Goal: Book appointment/travel/reservation

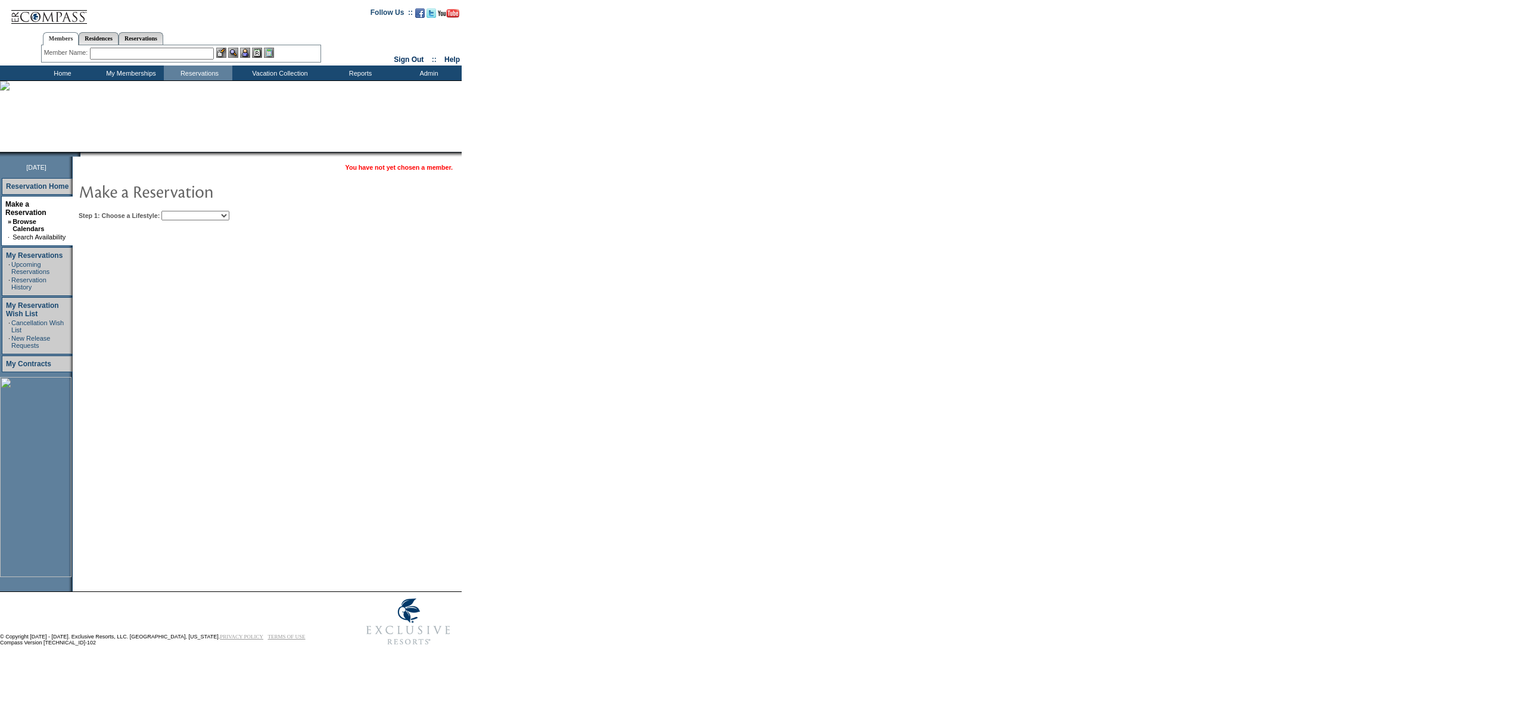
click at [229, 215] on select "Beach Leisure Metropolitan Mountain OIAL for Adventure OIAL for Couples OIAL fo…" at bounding box center [195, 216] width 68 height 10
select select "Beach"
click at [182, 211] on select "Beach Leisure Metropolitan Mountain OIAL for Adventure OIAL for Couples OIAL fo…" at bounding box center [195, 216] width 68 height 10
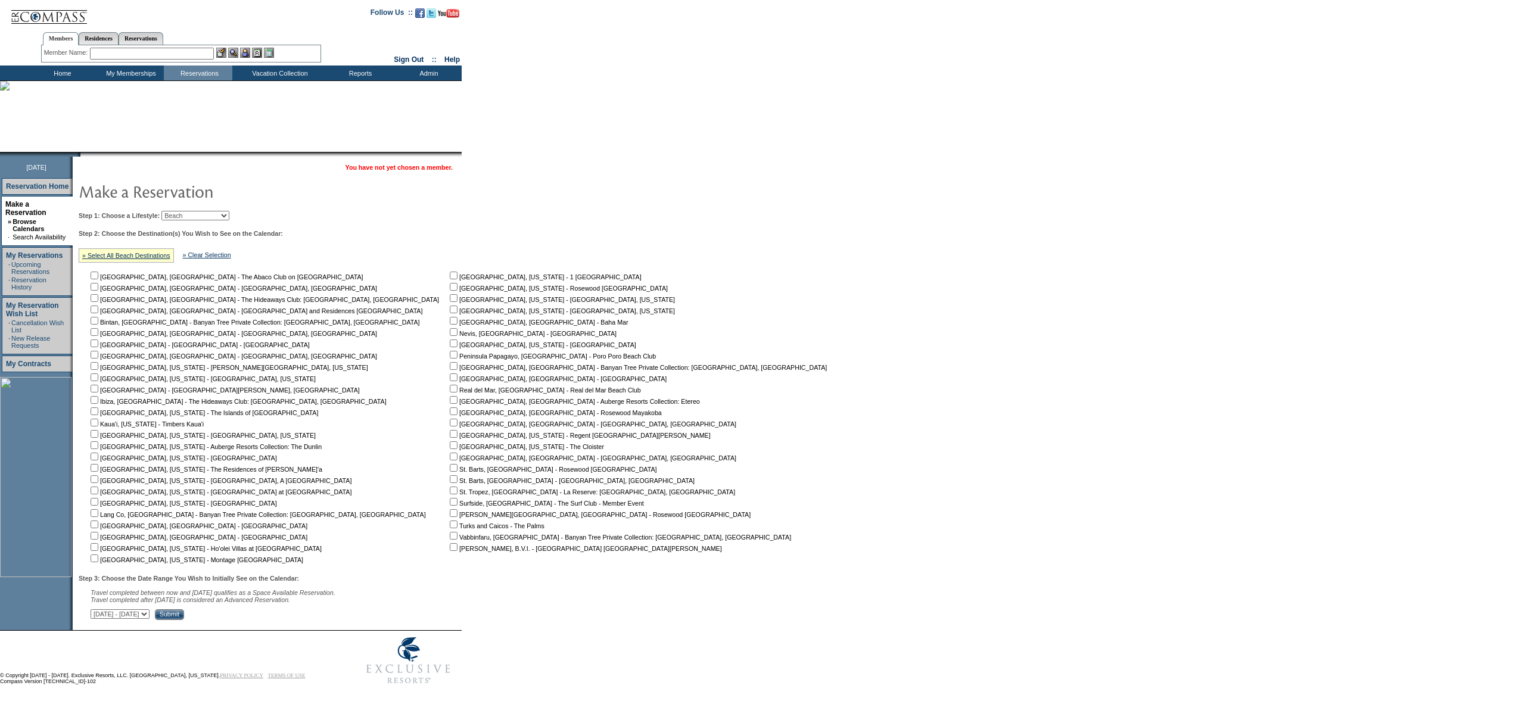
click at [450, 479] on input "checkbox" at bounding box center [454, 479] width 8 height 8
checkbox input "true"
click at [268, 623] on table "You have not yet chosen a member. Step 1: Choose a Lifestyle: Beach Leisure Met…" at bounding box center [455, 390] width 765 height 466
click at [184, 618] on input "Submit" at bounding box center [169, 614] width 29 height 11
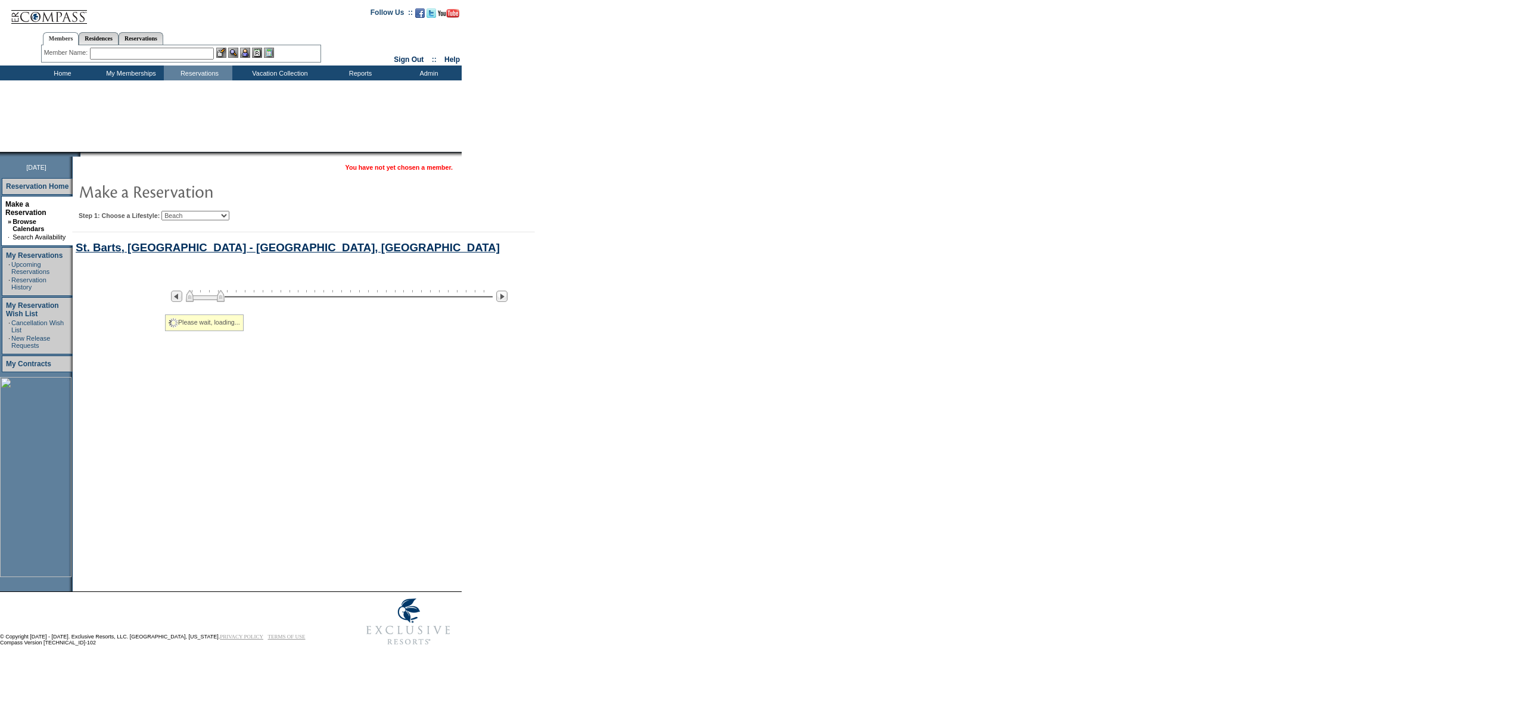
select select "Beach"
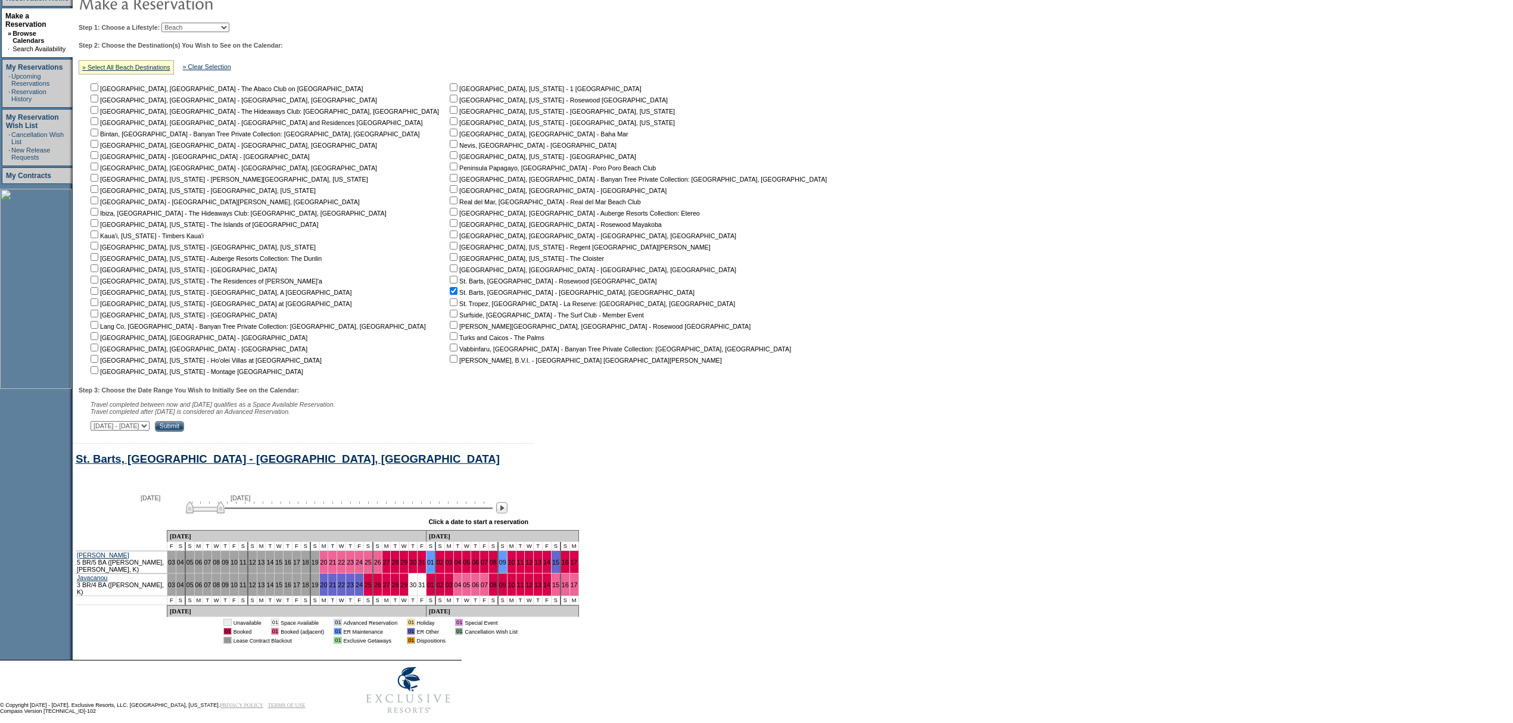
scroll to position [205, 0]
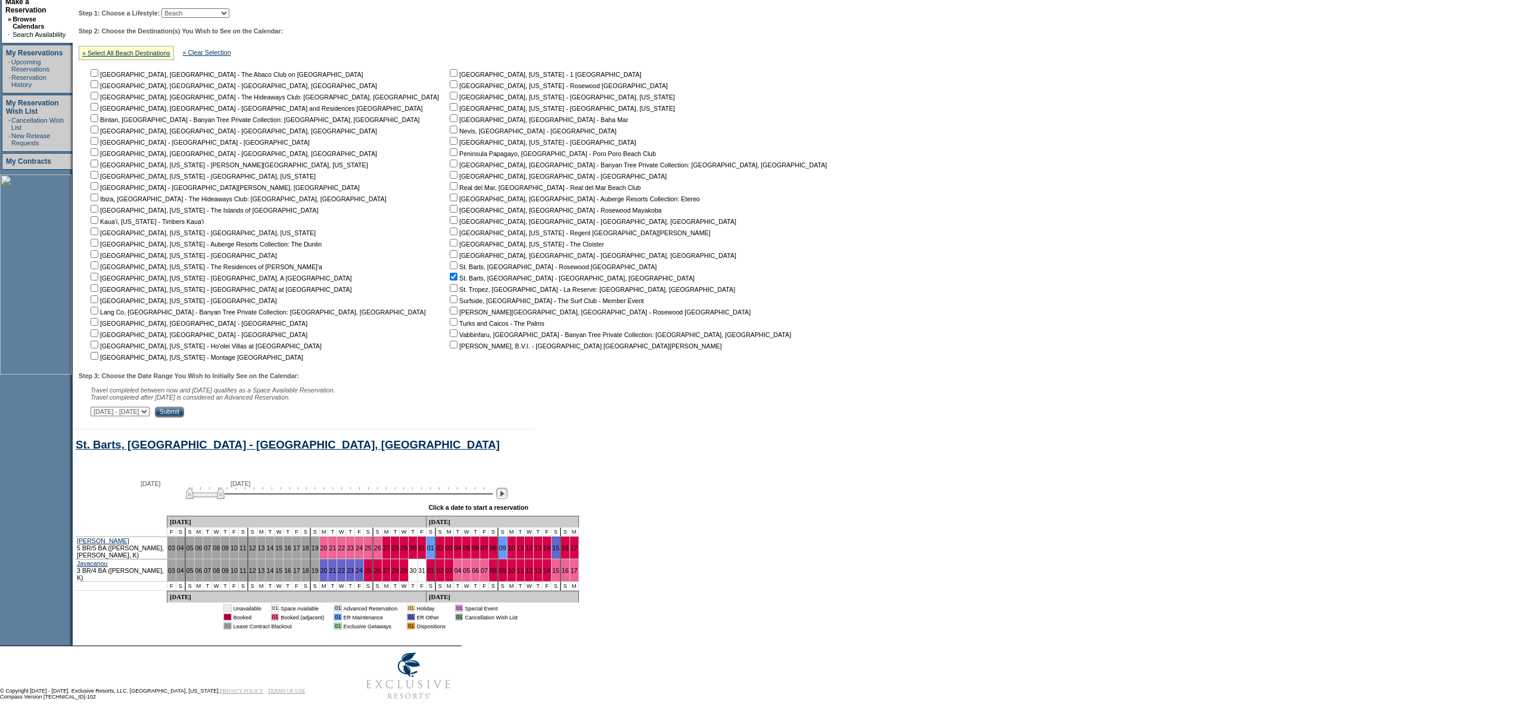
click at [507, 496] on img at bounding box center [501, 493] width 11 height 11
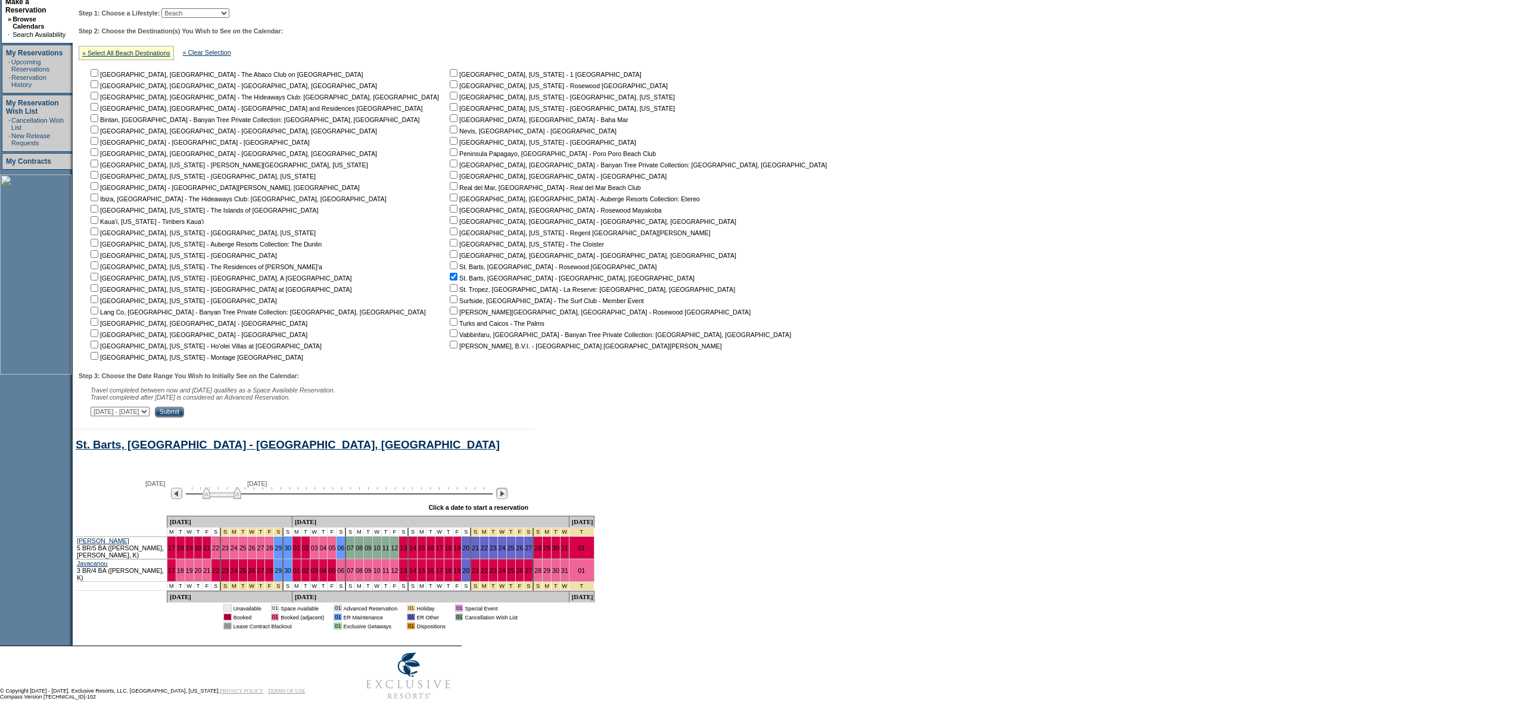
click at [507, 496] on img at bounding box center [501, 493] width 11 height 11
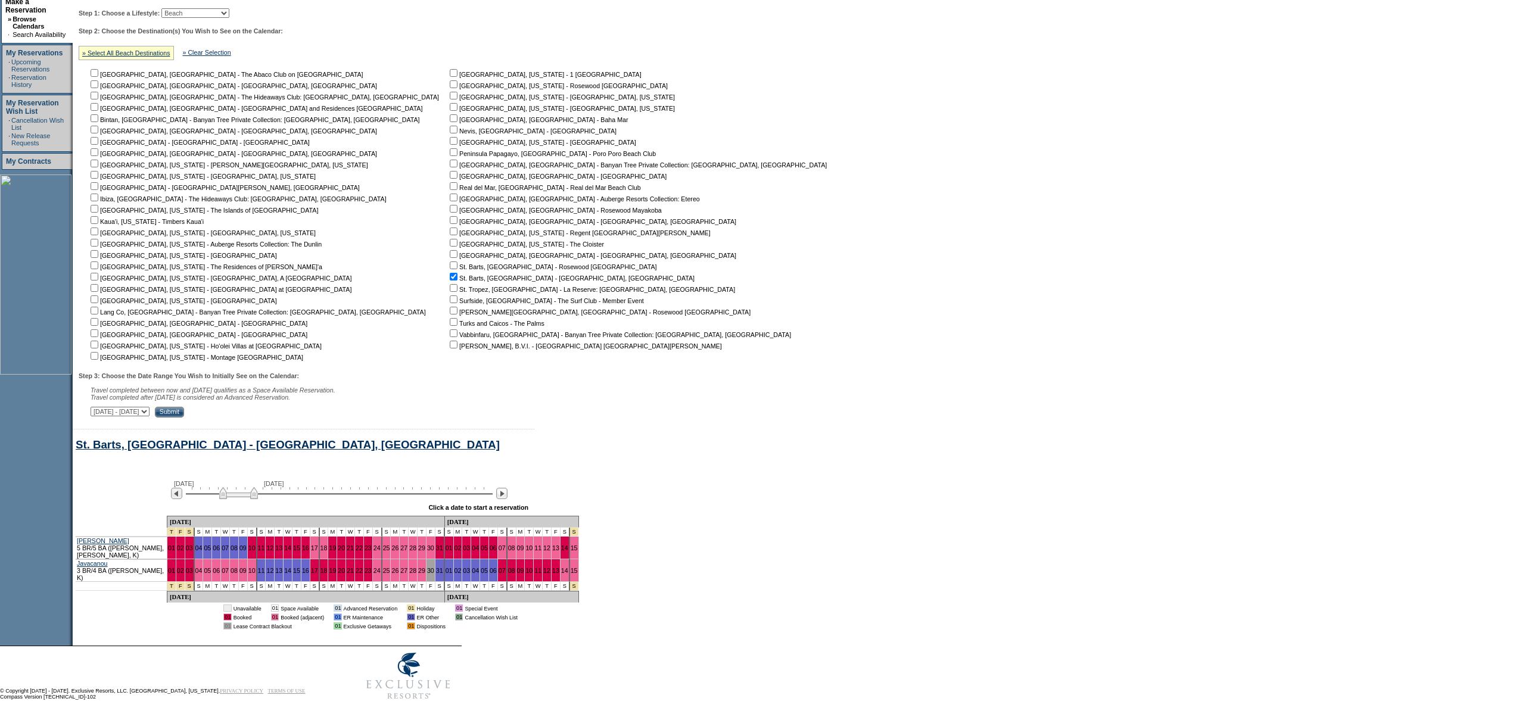
click at [450, 261] on input "checkbox" at bounding box center [454, 265] width 8 height 8
checkbox input "true"
click at [450, 273] on input "checkbox" at bounding box center [454, 277] width 8 height 8
checkbox input "false"
click at [280, 418] on table "You have not yet chosen a member. Step 1: Choose a Lifestyle: Beach Leisure Met…" at bounding box center [455, 187] width 765 height 466
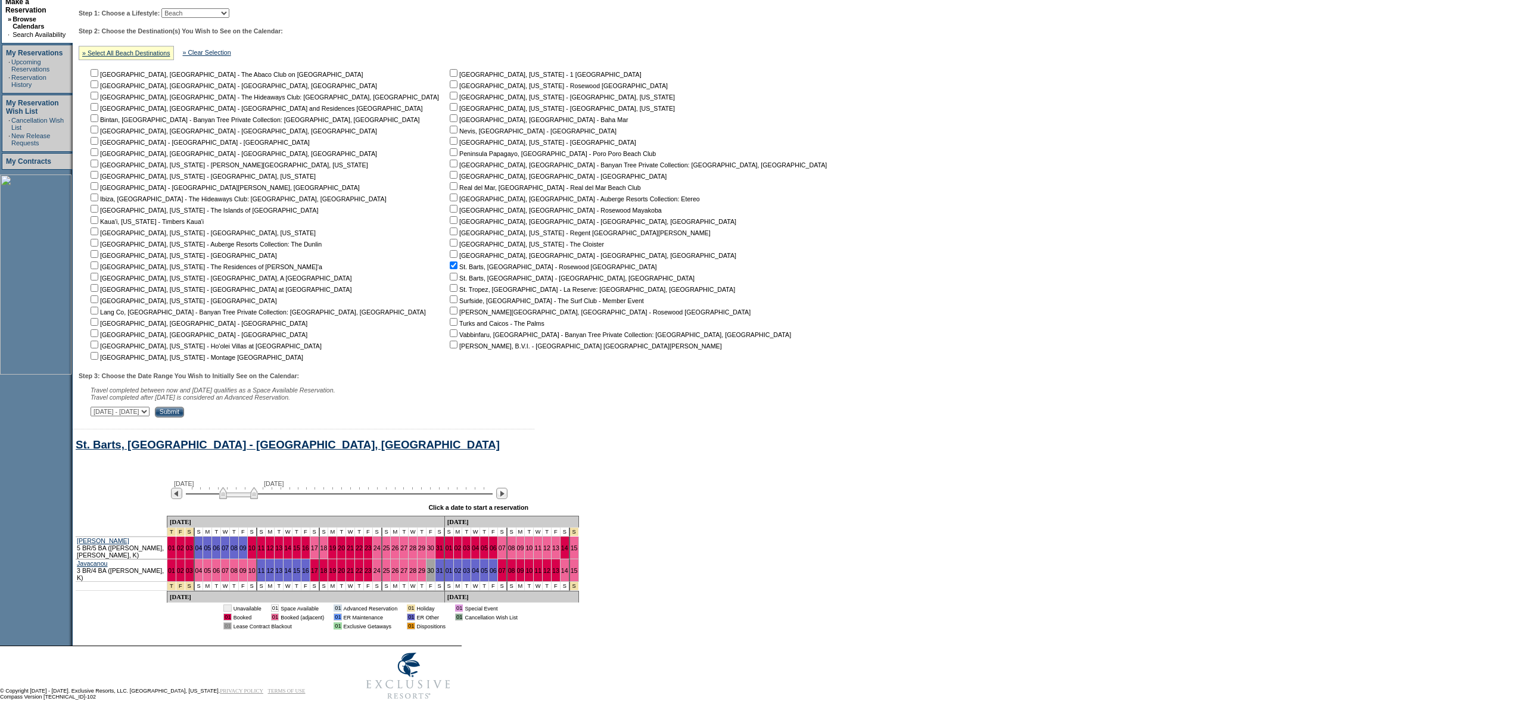
click at [184, 413] on input "Submit" at bounding box center [169, 412] width 29 height 11
